Goal: Use online tool/utility: Utilize a website feature to perform a specific function

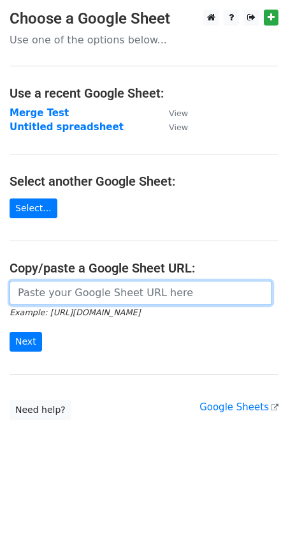
click at [139, 293] on input "url" at bounding box center [141, 293] width 263 height 24
paste input "https://docs.google.com/spreadsheets/d/10iTuGls1gHeCuw69yuG7fCODGCBSxIIVtMl-JC0…"
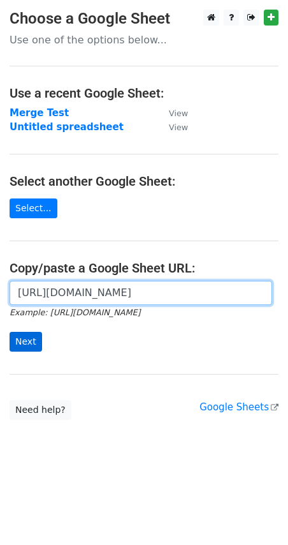
type input "https://docs.google.com/spreadsheets/d/10iTuGls1gHeCuw69yuG7fCODGCBSxIIVtMl-JC0…"
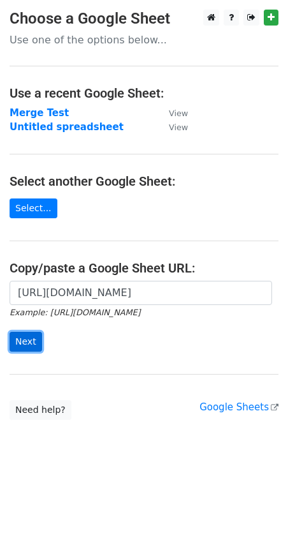
click at [24, 341] on input "Next" at bounding box center [26, 342] width 33 height 20
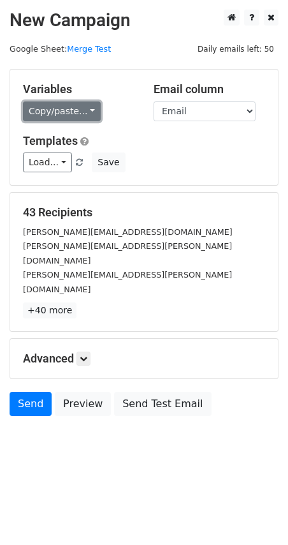
click at [83, 110] on link "Copy/paste..." at bounding box center [62, 111] width 78 height 20
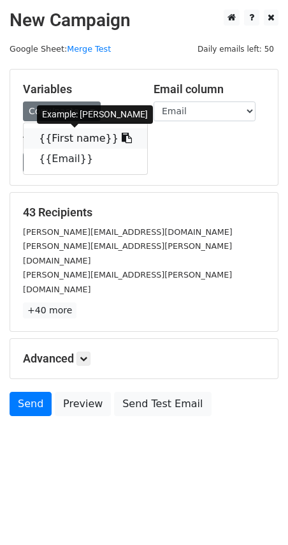
click at [89, 136] on link "{{First name}}" at bounding box center [86, 138] width 124 height 20
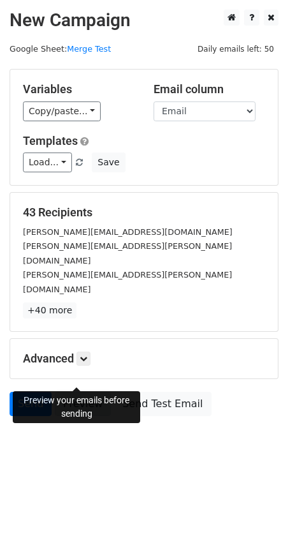
click at [79, 392] on link "Preview" at bounding box center [83, 404] width 56 height 24
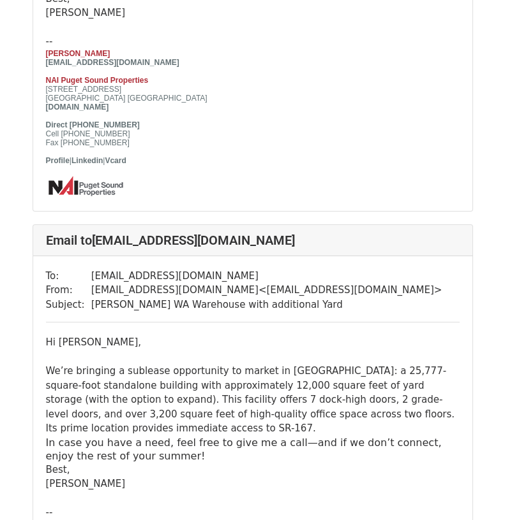
scroll to position [6251, 0]
